Goal: Information Seeking & Learning: Find specific fact

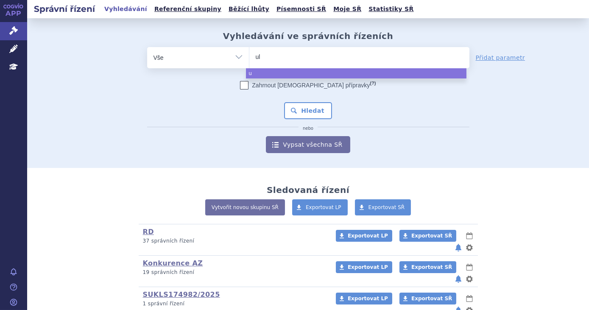
type input "ult"
type input "ulto"
type input "ultomir"
type input "ultomiris"
select select "ultomiris"
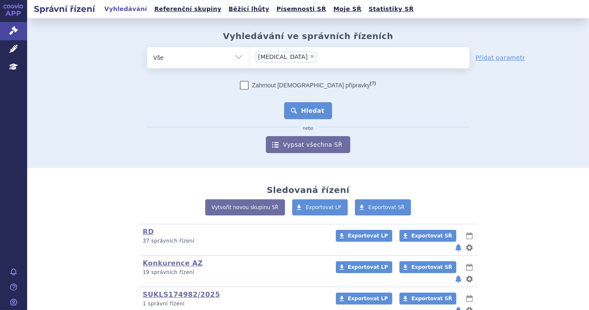
click at [308, 115] on button "Hledat" at bounding box center [308, 110] width 48 height 17
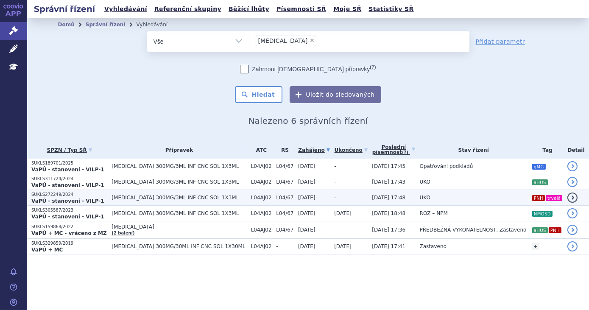
click at [333, 197] on td "-" at bounding box center [349, 198] width 38 height 16
